Goal: Task Accomplishment & Management: Use online tool/utility

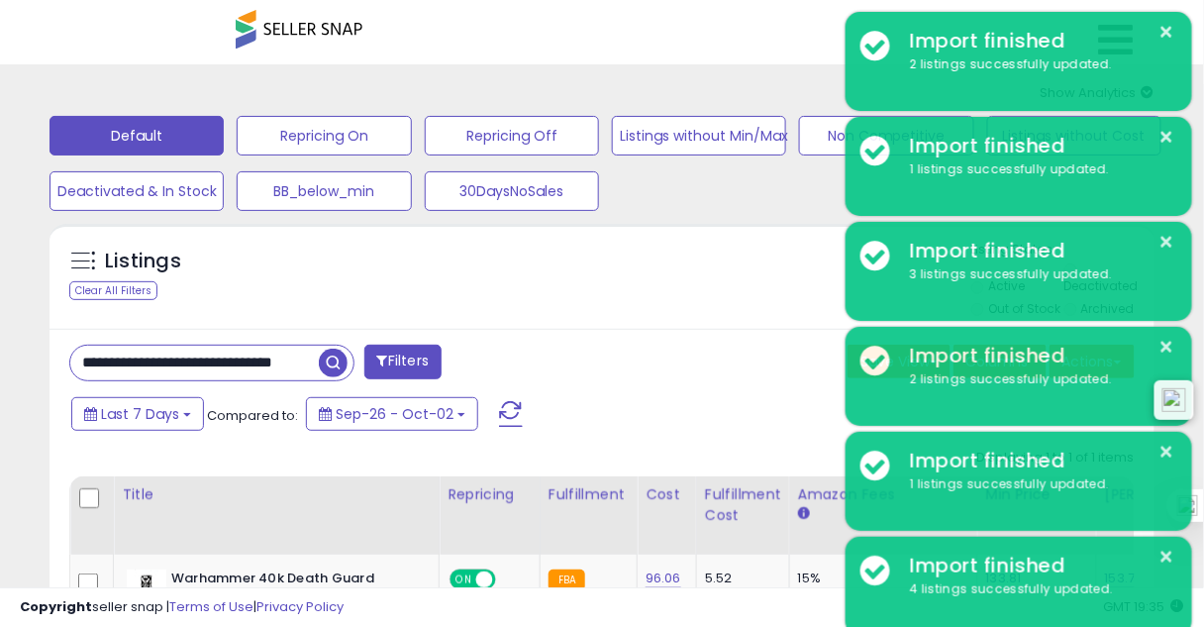
click at [755, 55] on div "Overview Listings DataHub Beta" at bounding box center [602, 42] width 823 height 84
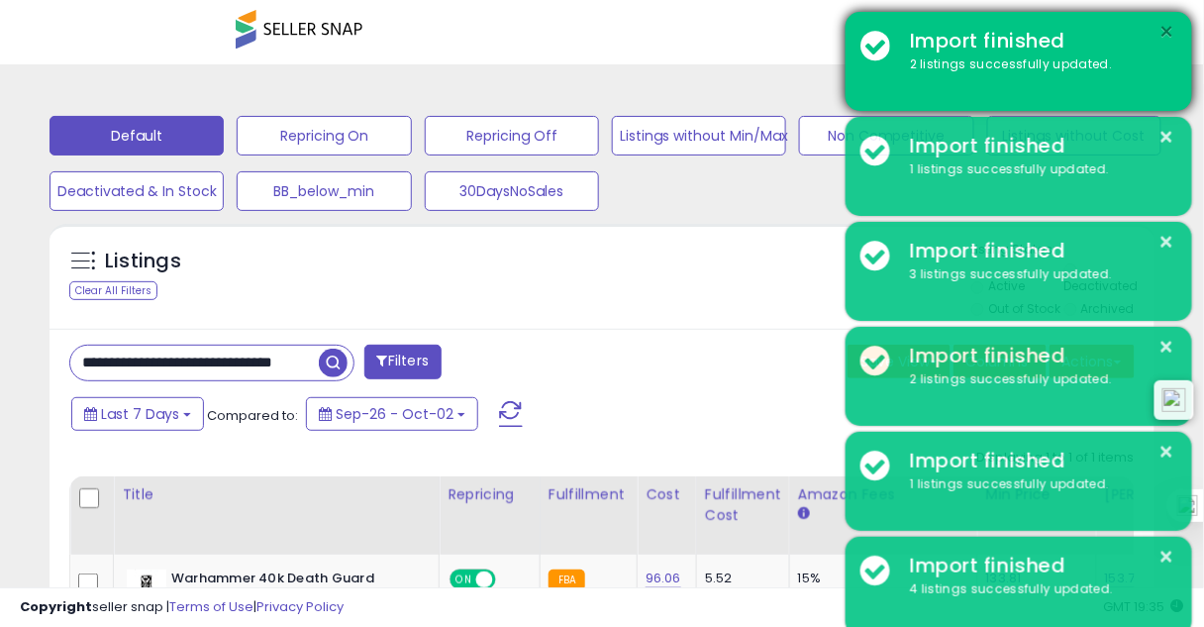
click at [1167, 39] on button "×" at bounding box center [1168, 32] width 16 height 25
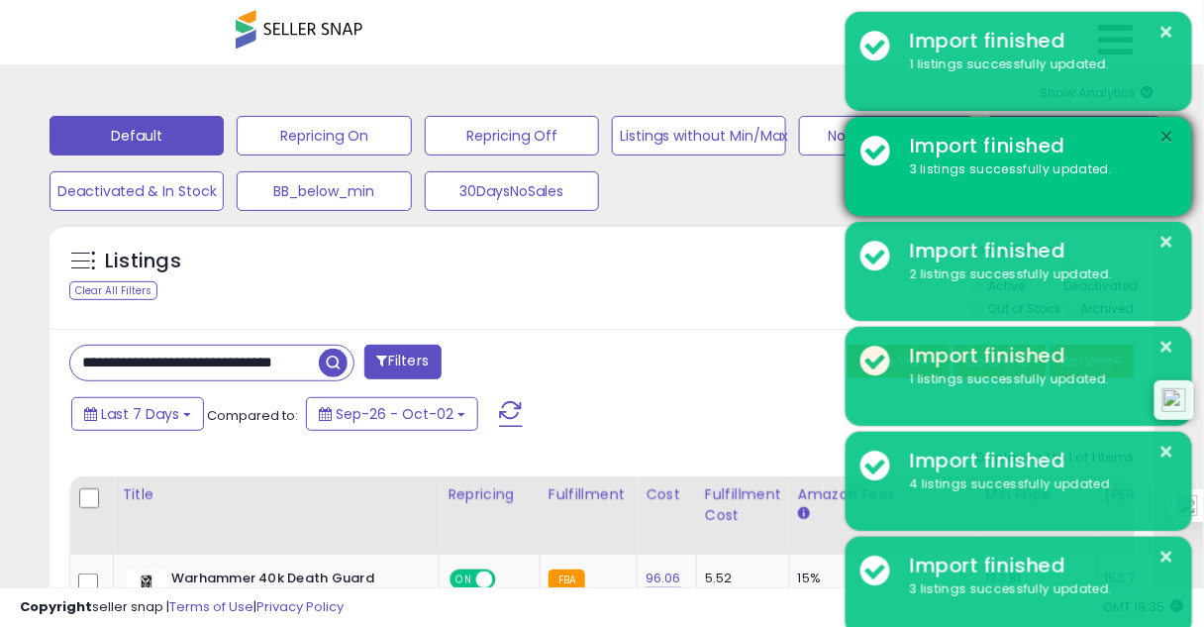
click at [1174, 134] on button "×" at bounding box center [1168, 137] width 16 height 25
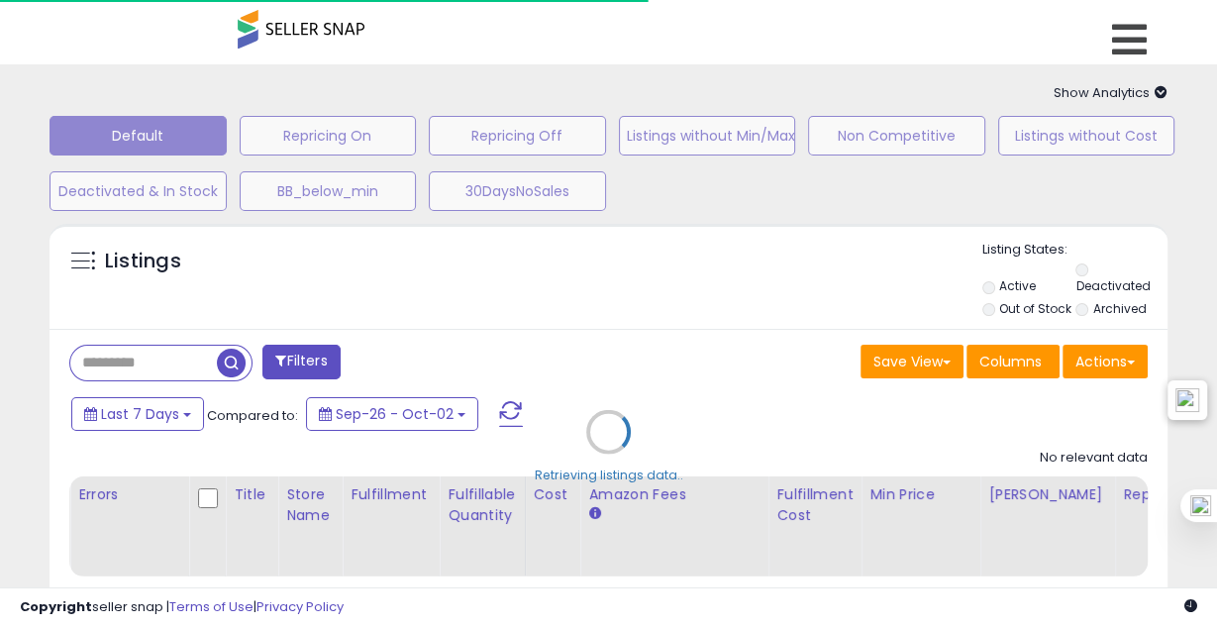
type input "**********"
